Goal: Check status: Check status

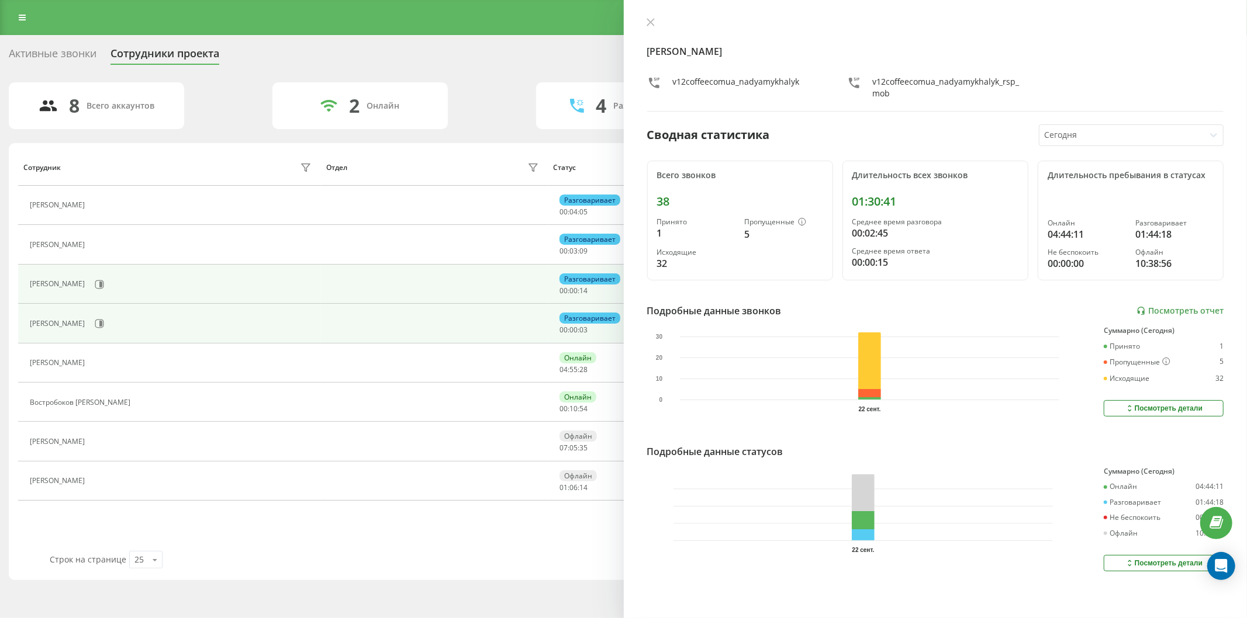
click at [148, 277] on div "[PERSON_NAME]" at bounding box center [172, 285] width 285 height 20
click at [108, 279] on button at bounding box center [100, 285] width 18 height 18
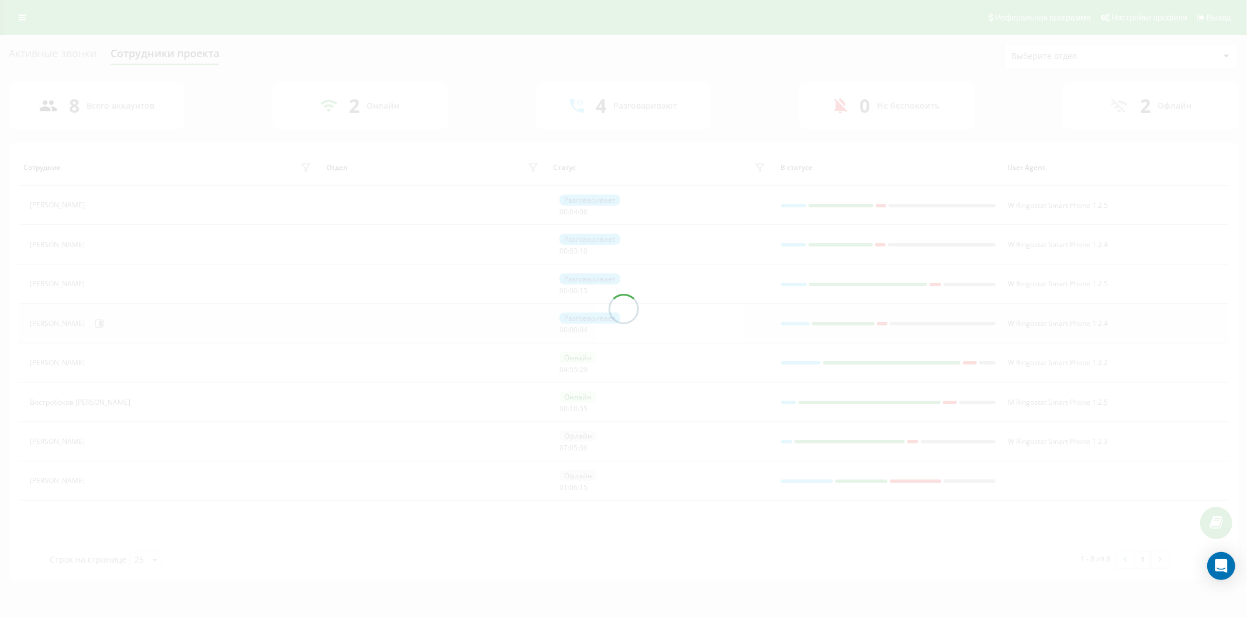
click at [104, 325] on icon at bounding box center [99, 323] width 9 height 9
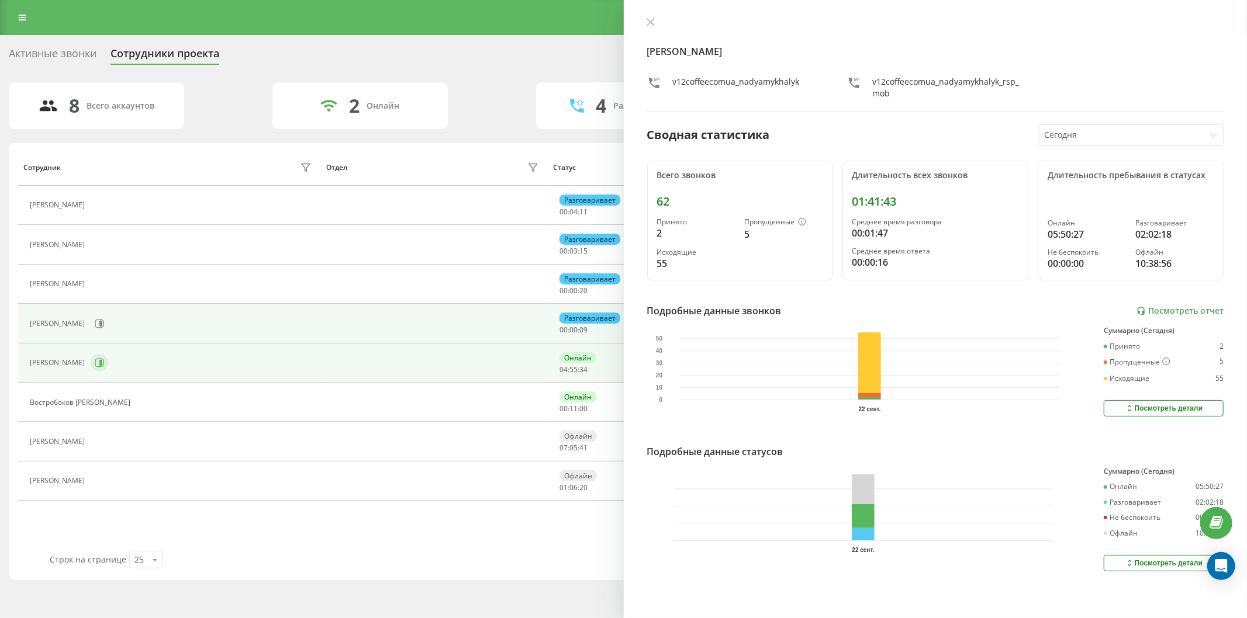
click at [104, 361] on icon at bounding box center [99, 362] width 9 height 9
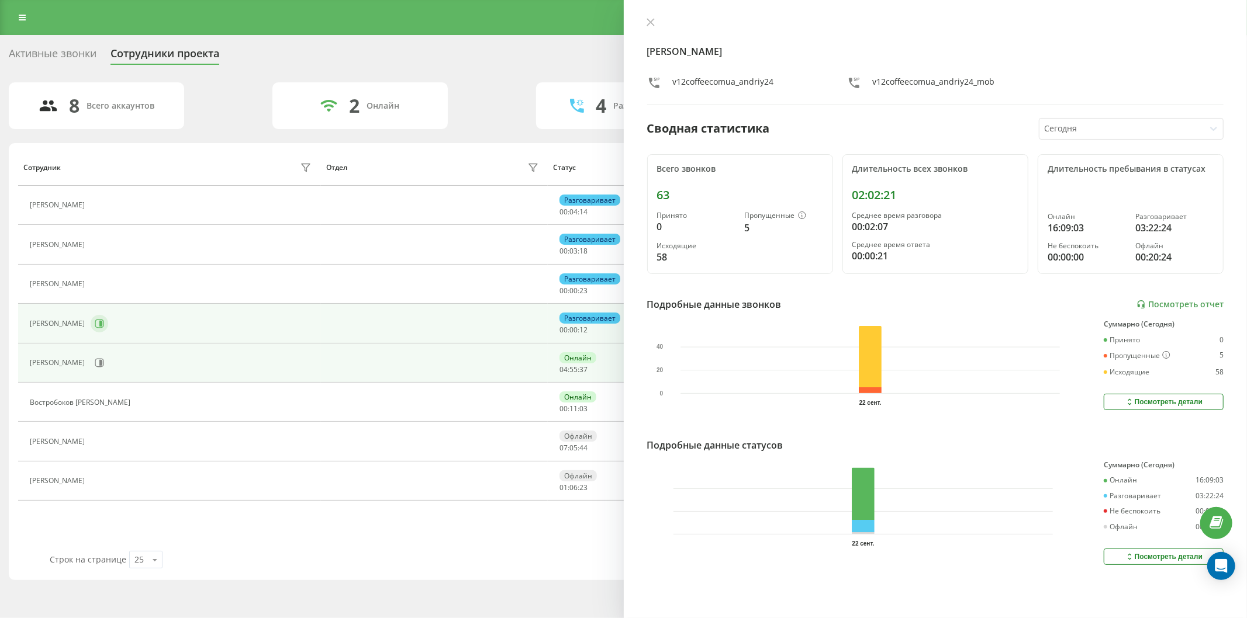
click at [102, 326] on icon at bounding box center [100, 324] width 3 height 6
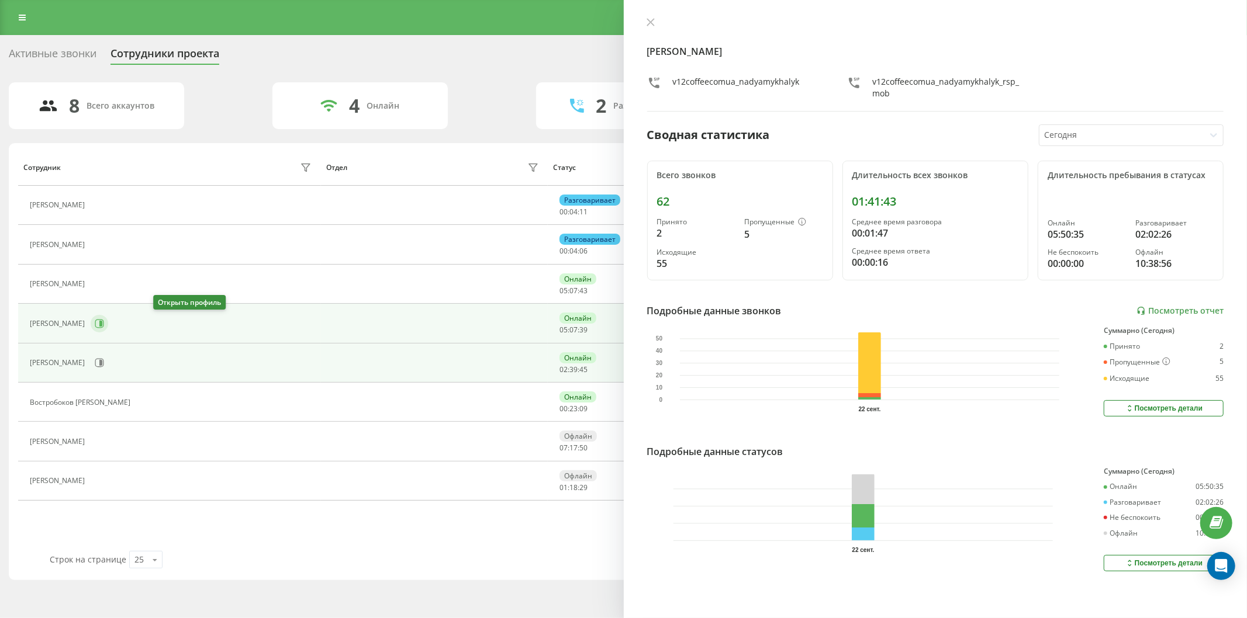
click at [104, 327] on icon at bounding box center [99, 323] width 9 height 9
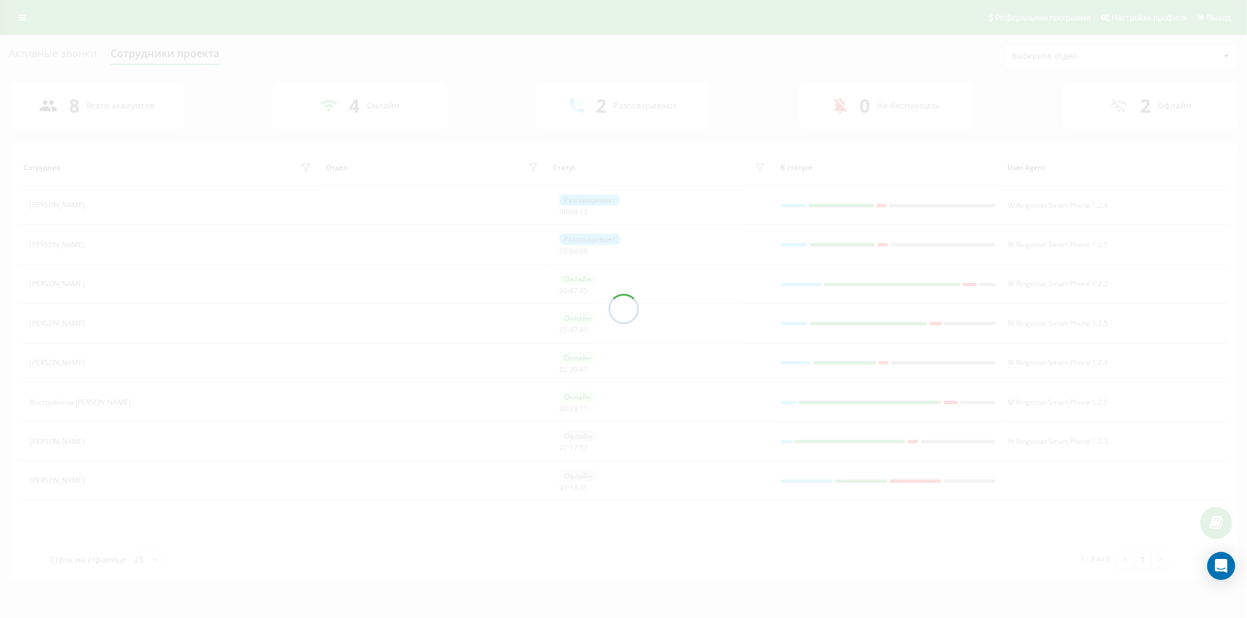
click at [127, 365] on div "Активные звонки Сотрудники проекта Выберите отдел 8 Всего аккаунтов 4 Онлайн 2 …" at bounding box center [623, 312] width 1229 height 537
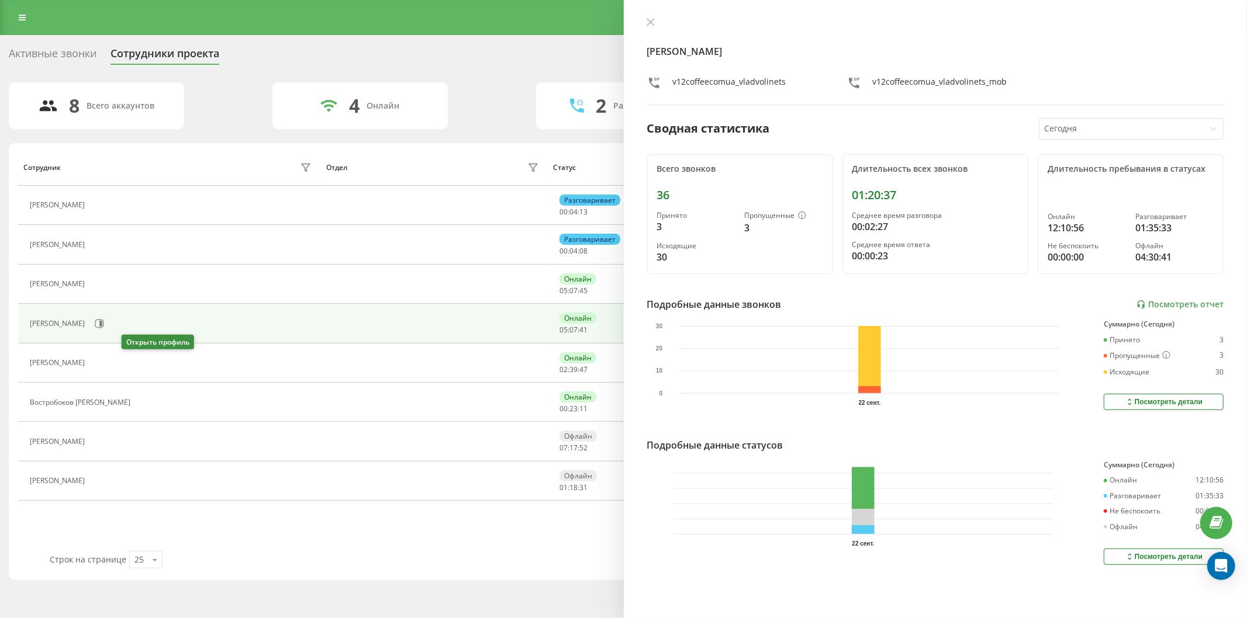
click at [102, 365] on icon at bounding box center [97, 362] width 9 height 9
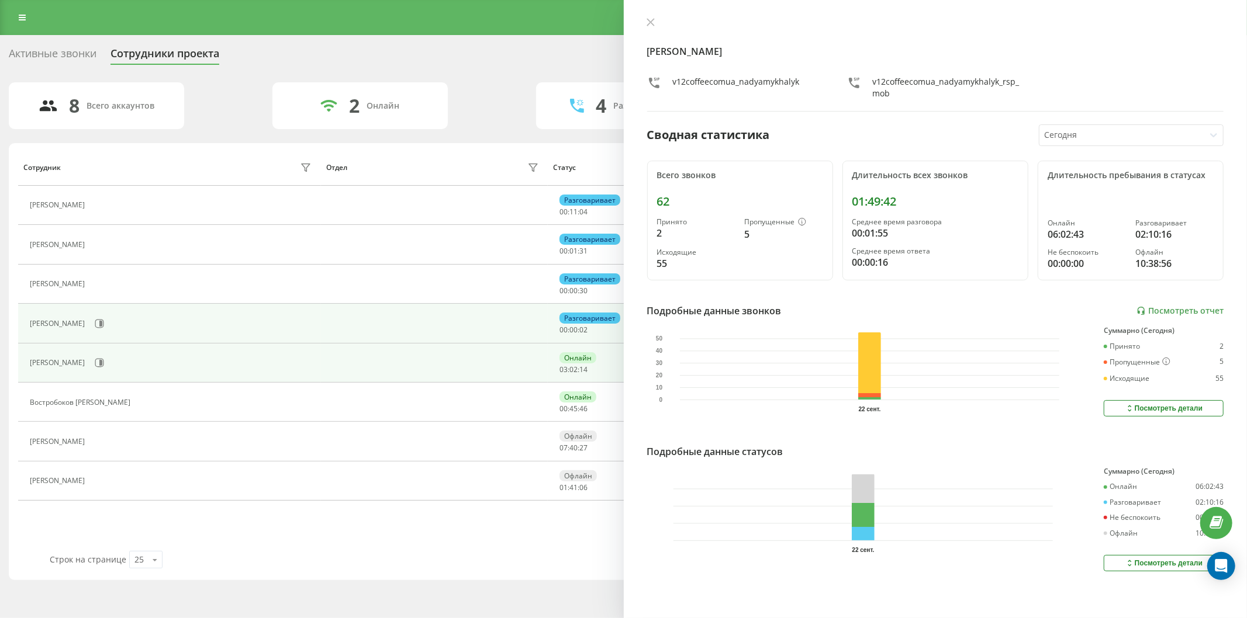
click at [133, 371] on div "[PERSON_NAME]" at bounding box center [172, 363] width 285 height 20
click at [108, 358] on button at bounding box center [100, 363] width 18 height 18
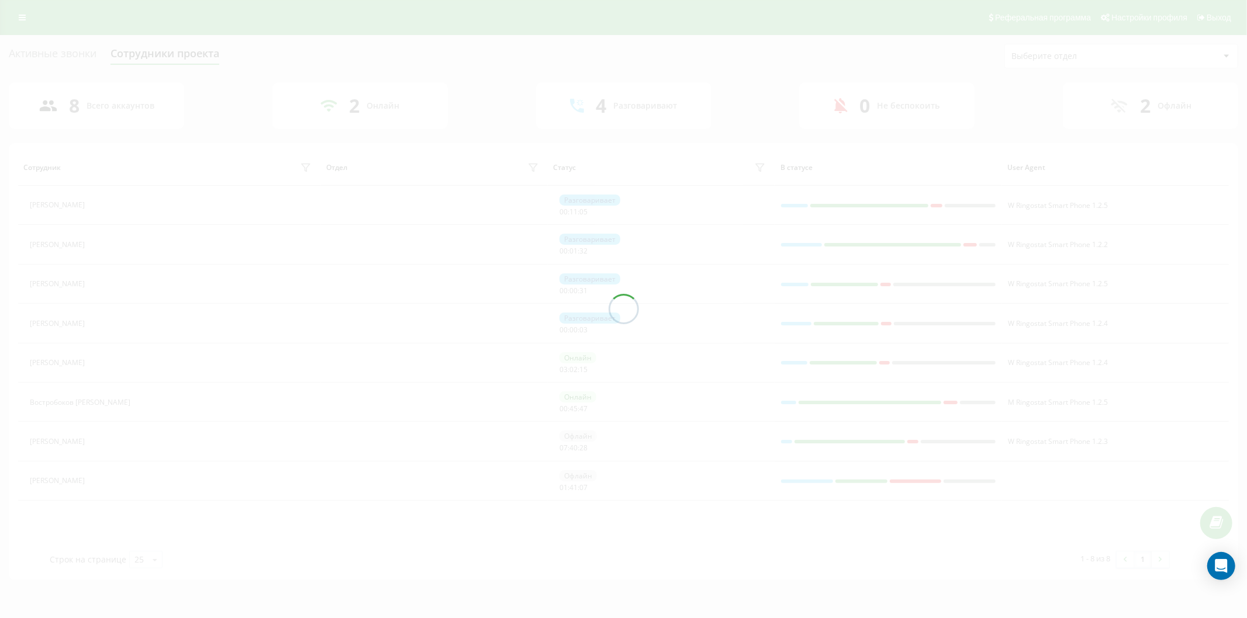
click at [131, 320] on div at bounding box center [623, 309] width 1247 height 618
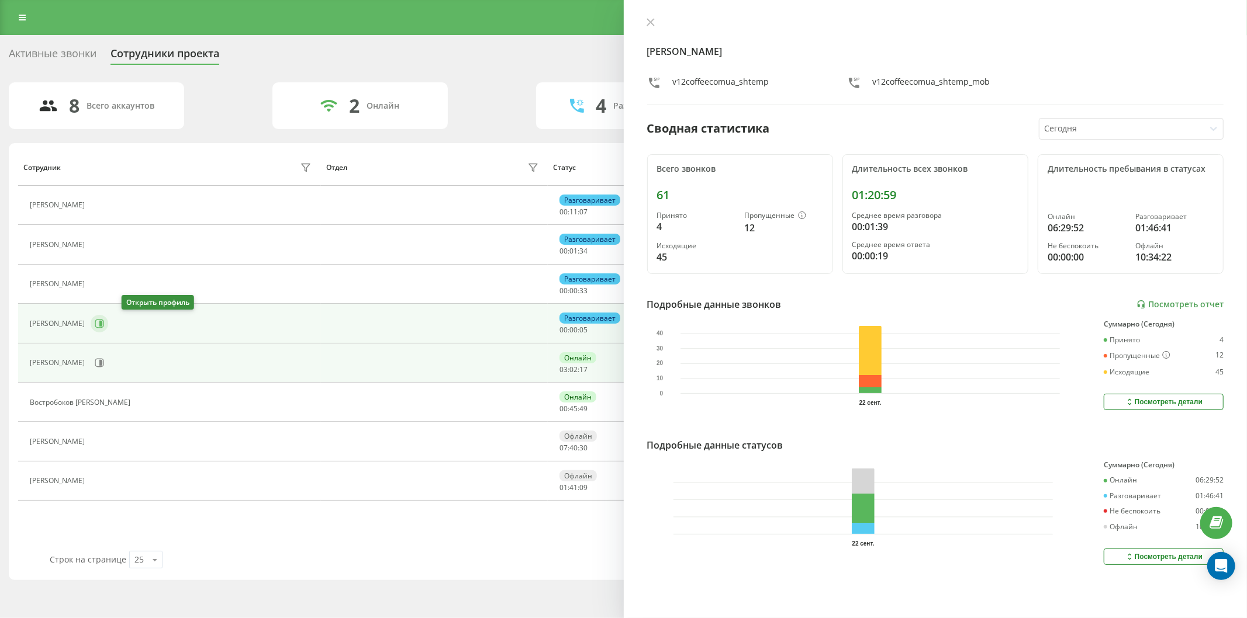
click at [104, 320] on icon at bounding box center [99, 323] width 9 height 9
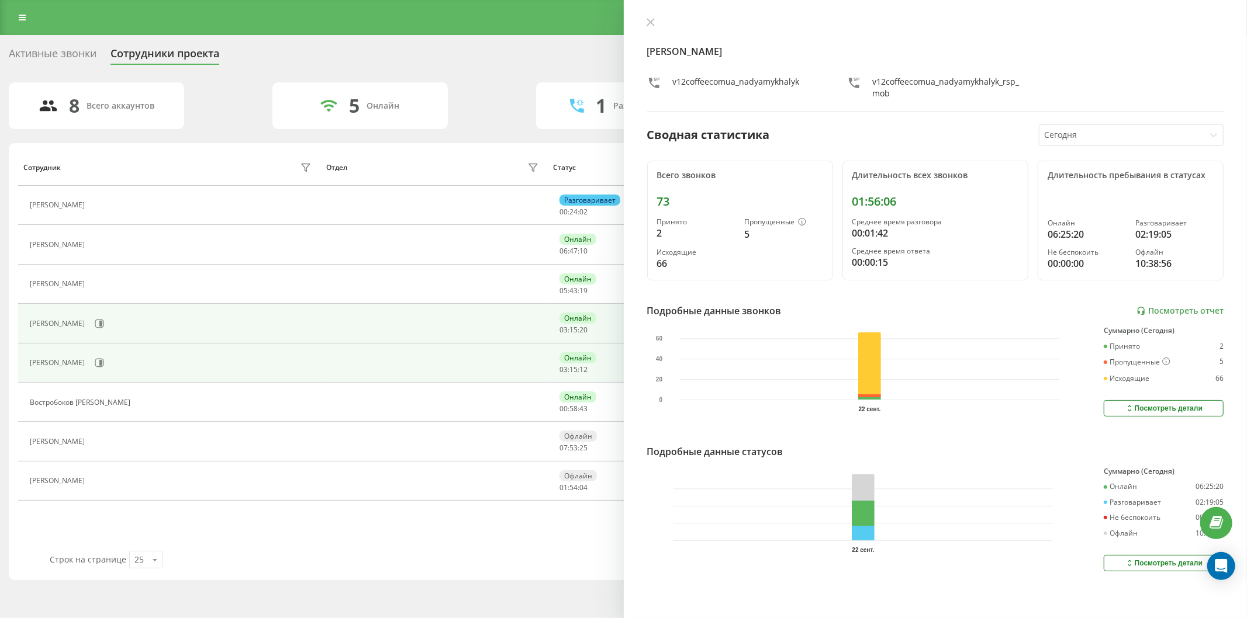
click at [136, 345] on td "[PERSON_NAME]" at bounding box center [169, 363] width 303 height 39
click at [108, 358] on button at bounding box center [100, 363] width 18 height 18
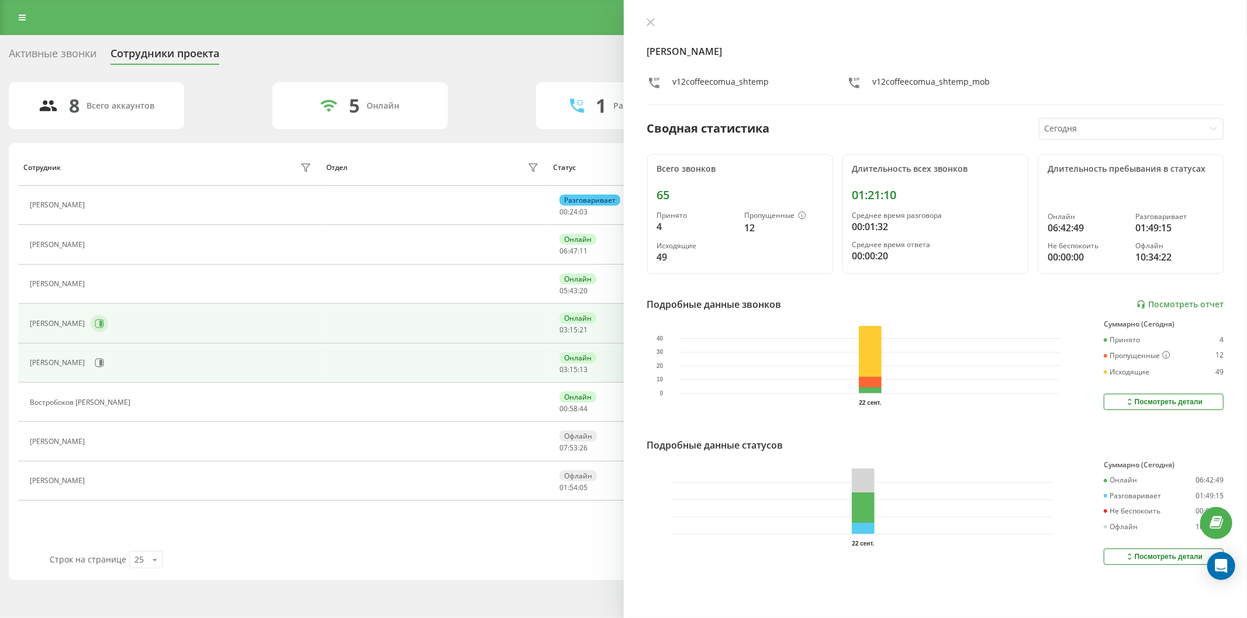
click at [108, 324] on button at bounding box center [100, 324] width 18 height 18
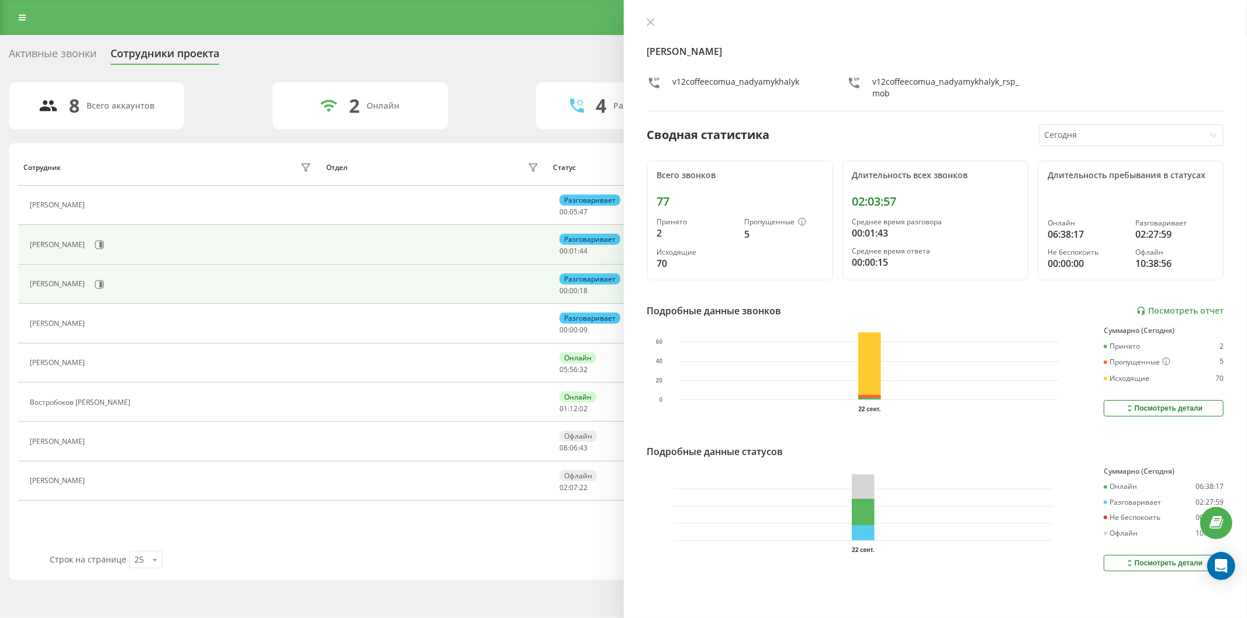
click at [143, 247] on div "[PERSON_NAME]" at bounding box center [172, 245] width 285 height 20
click at [108, 247] on button at bounding box center [100, 245] width 18 height 18
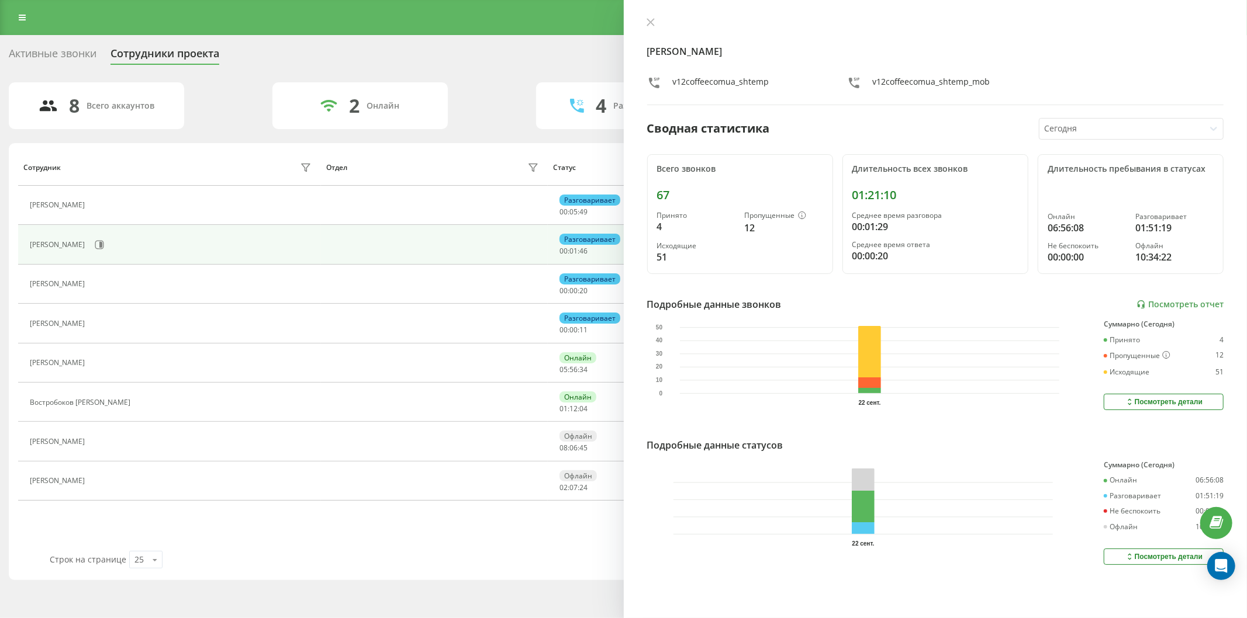
click at [105, 282] on button at bounding box center [98, 286] width 14 height 16
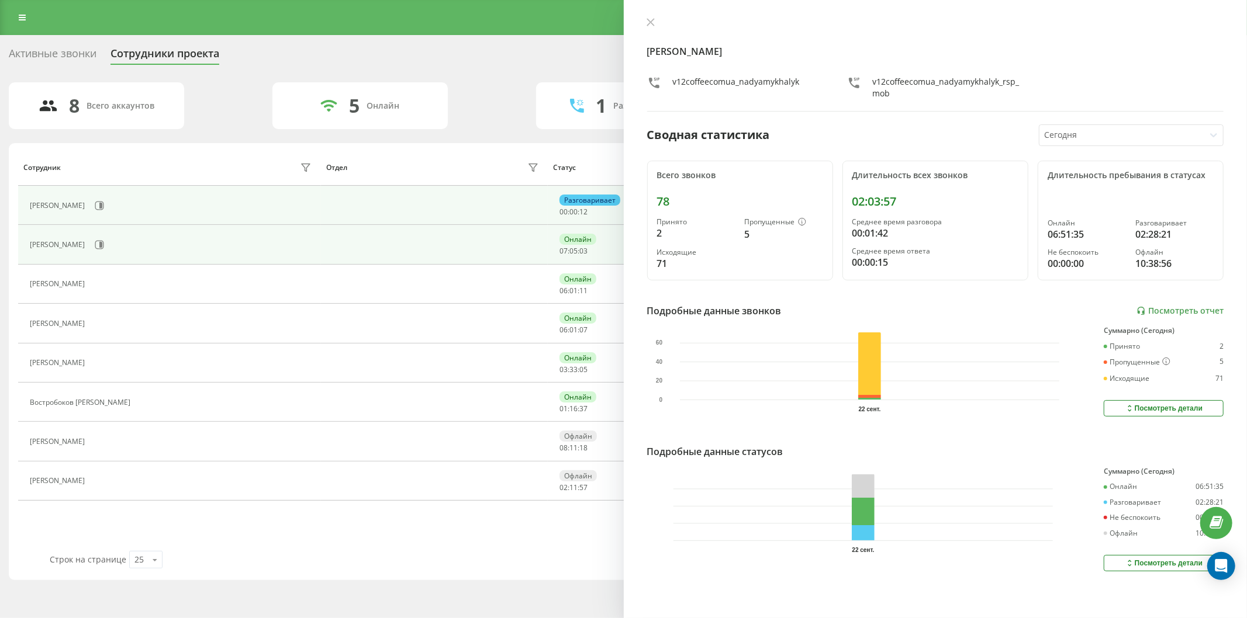
click at [154, 243] on div "[PERSON_NAME]" at bounding box center [172, 245] width 285 height 20
click at [108, 238] on button at bounding box center [100, 245] width 18 height 18
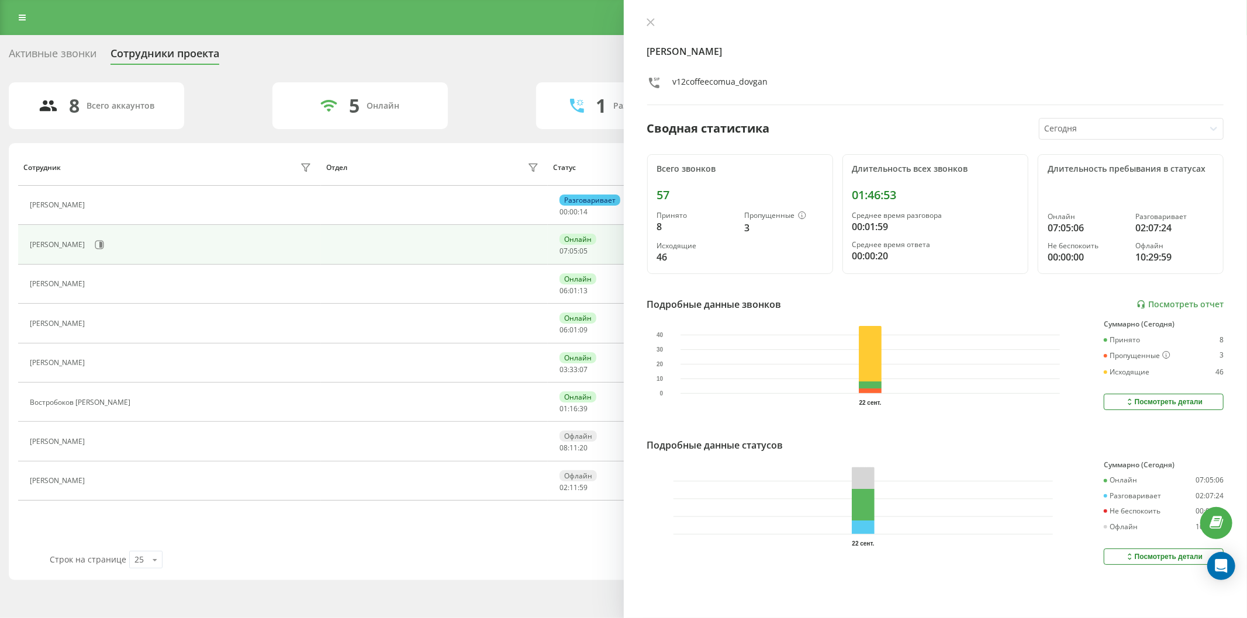
click at [102, 206] on icon at bounding box center [97, 205] width 9 height 9
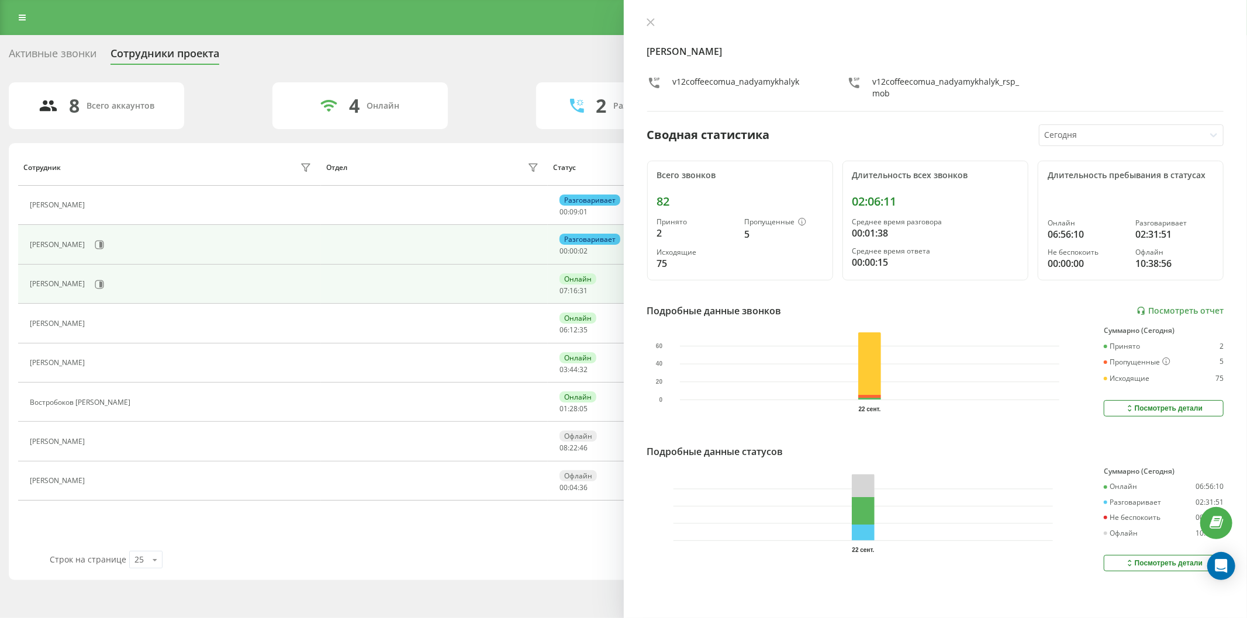
click at [132, 278] on div "[PERSON_NAME]" at bounding box center [172, 285] width 285 height 20
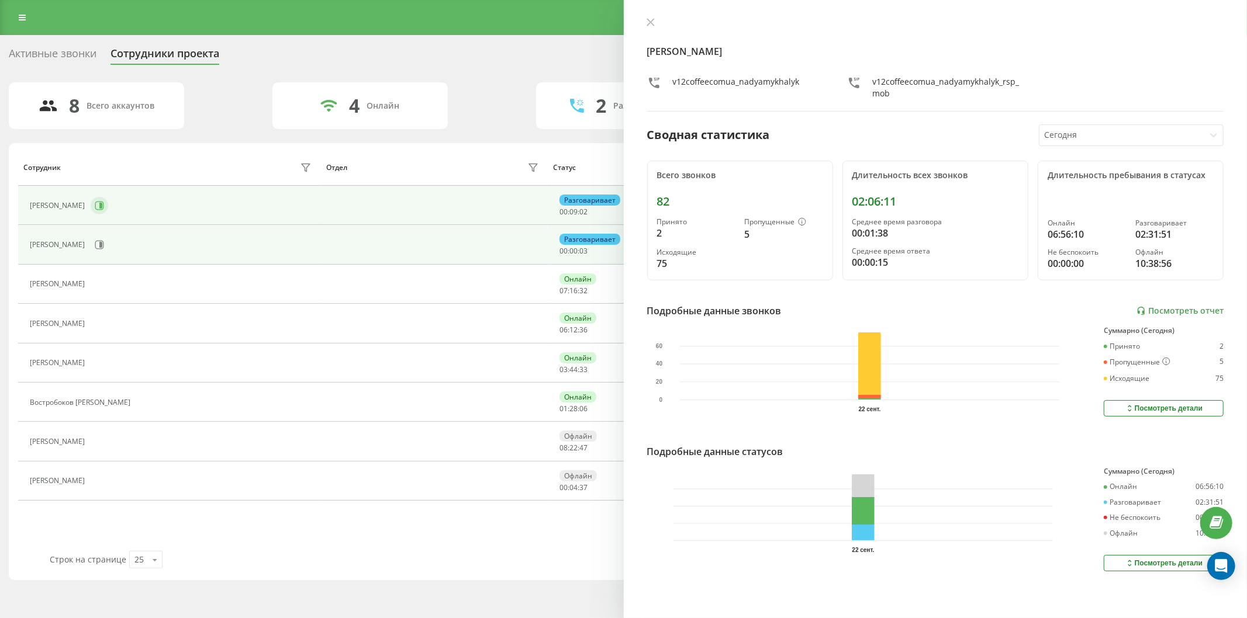
click at [104, 203] on icon at bounding box center [99, 205] width 9 height 9
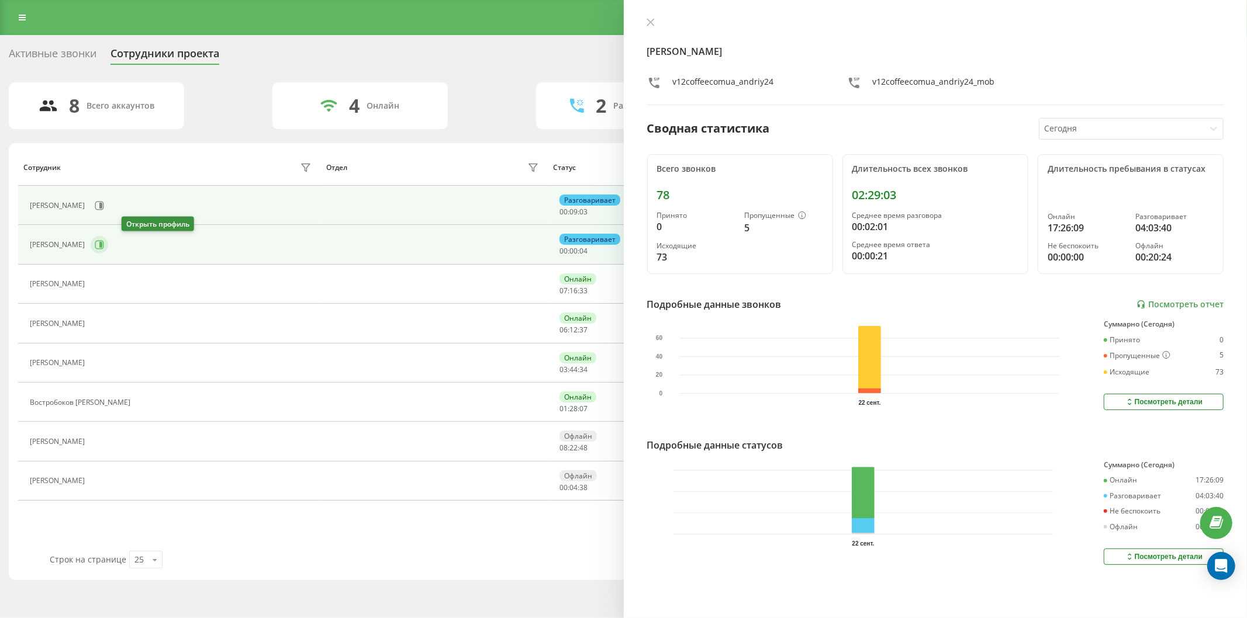
click at [104, 244] on icon at bounding box center [99, 244] width 9 height 9
